Goal: Transaction & Acquisition: Subscribe to service/newsletter

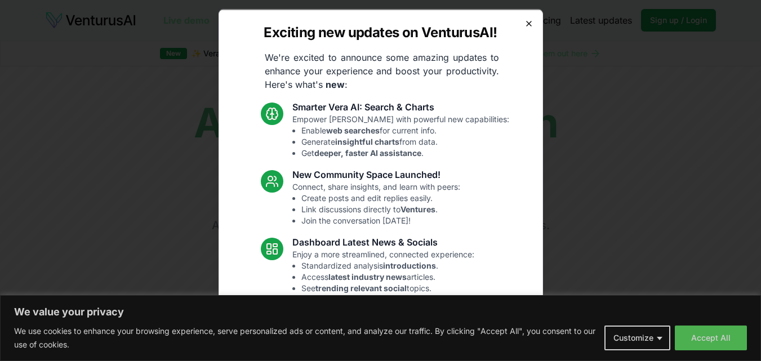
click at [524, 22] on icon "button" at bounding box center [528, 23] width 9 height 9
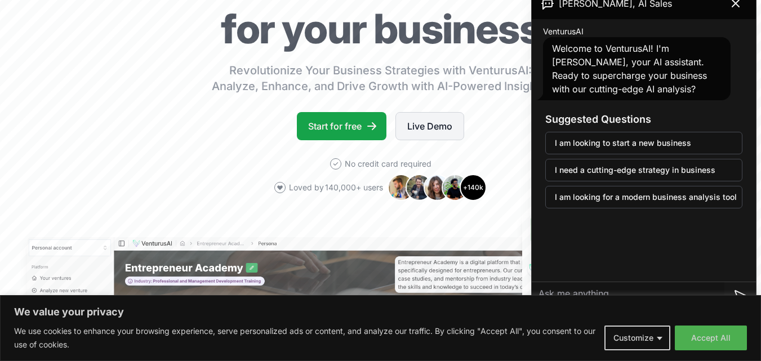
scroll to position [113, 0]
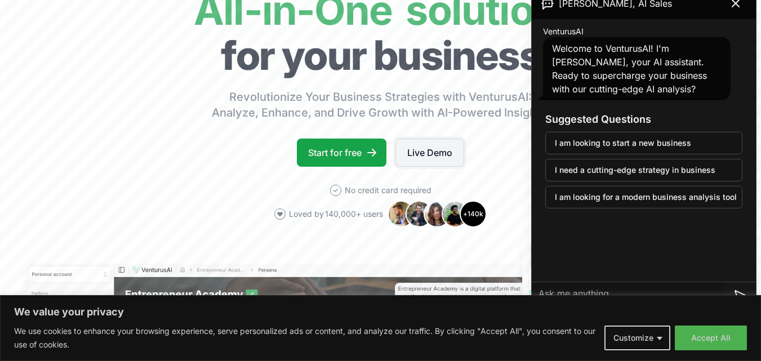
click at [415, 145] on link "Live Demo" at bounding box center [429, 153] width 69 height 28
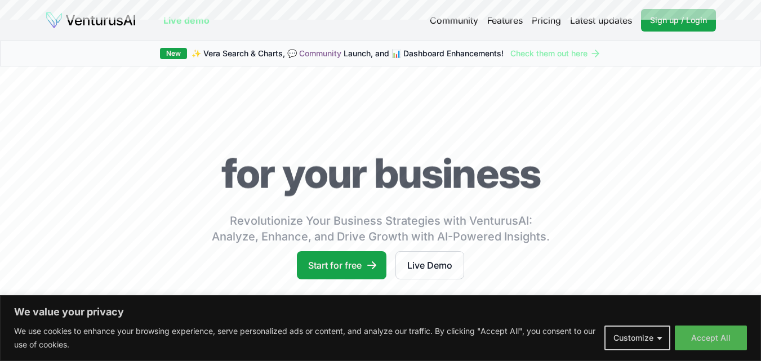
scroll to position [113, 0]
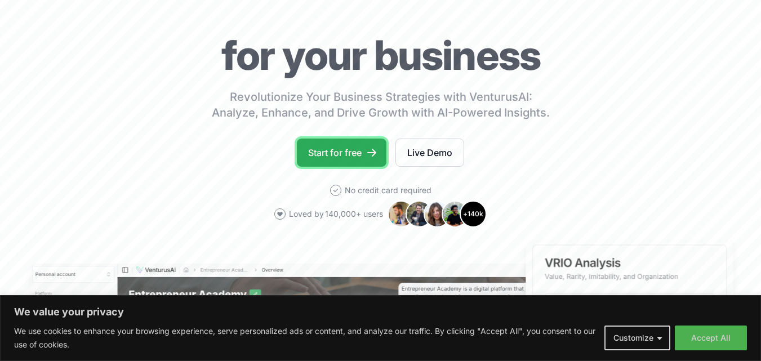
click at [345, 166] on link "Start for free" at bounding box center [342, 153] width 90 height 28
